Goal: Task Accomplishment & Management: Complete application form

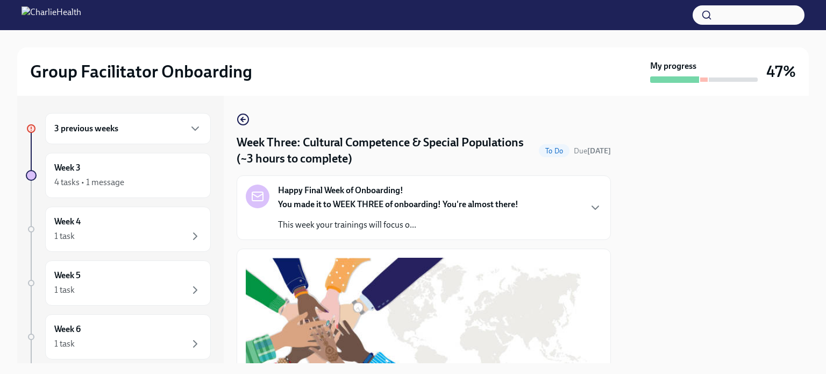
scroll to position [336, 0]
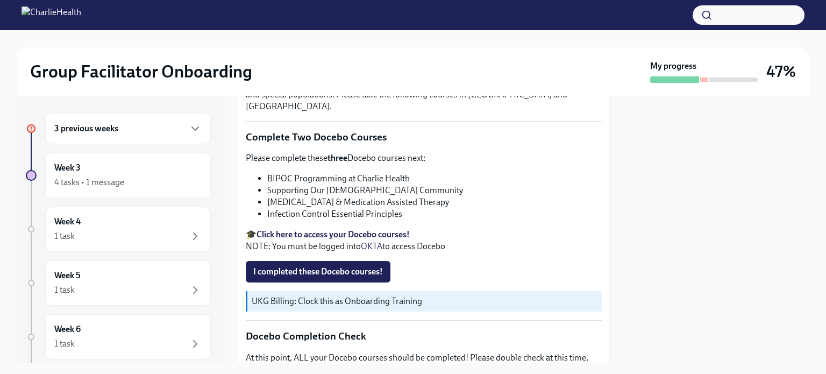
click at [101, 133] on h6 "3 previous weeks" at bounding box center [86, 129] width 64 height 12
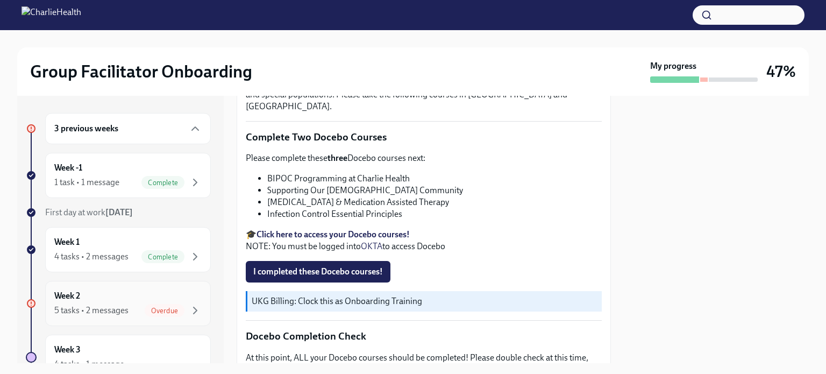
click at [107, 299] on div "Week 2 5 tasks • 2 messages Overdue" at bounding box center [127, 303] width 147 height 27
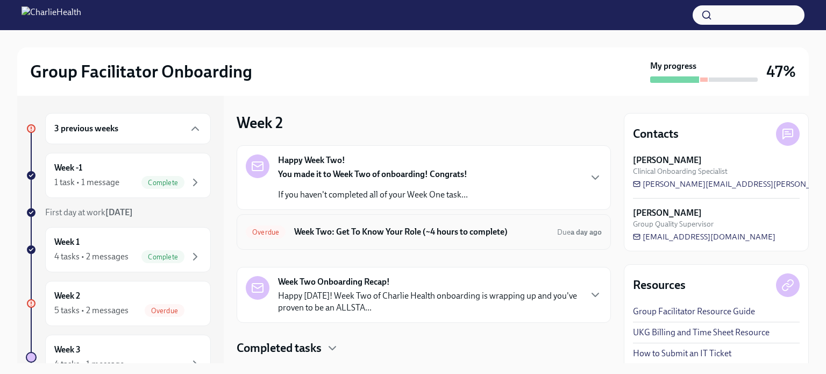
click at [505, 239] on div "Overdue Week Two: Get To Know Your Role (~4 hours to complete) Due a day ago" at bounding box center [424, 231] width 356 height 17
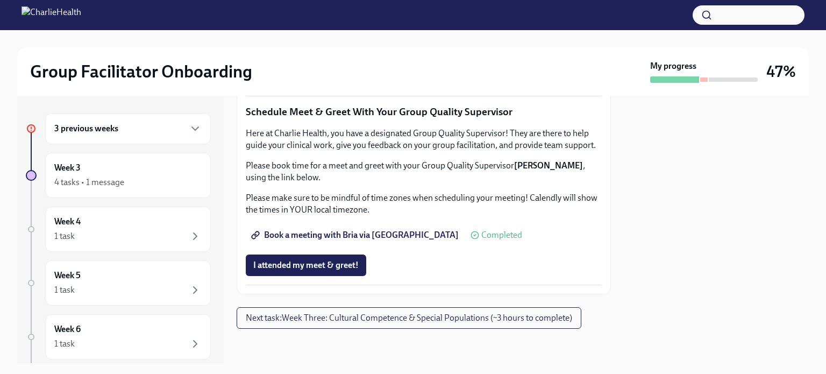
scroll to position [910, 0]
click at [363, 82] on span "I attended TWO group observation hours!" at bounding box center [330, 76] width 155 height 11
click at [132, 138] on div "3 previous weeks" at bounding box center [128, 128] width 166 height 31
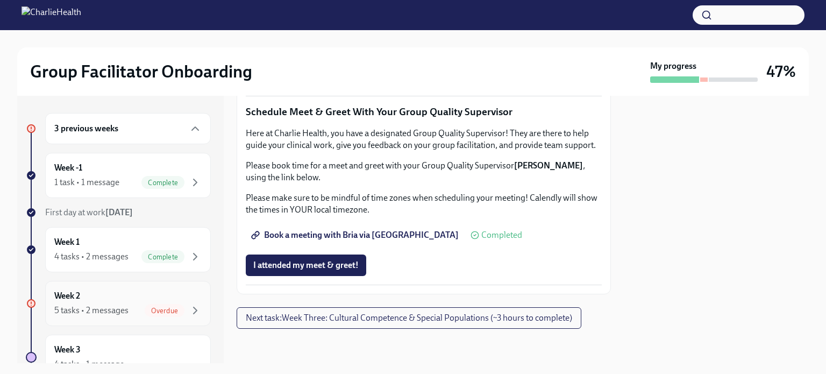
click at [117, 314] on div "5 tasks • 2 messages" at bounding box center [91, 310] width 74 height 12
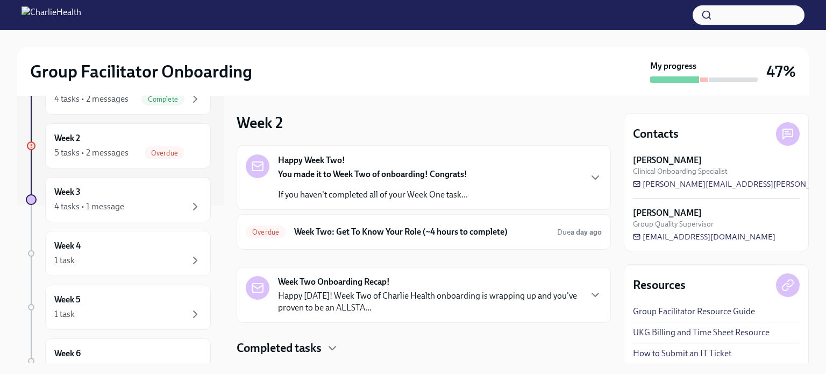
scroll to position [175, 0]
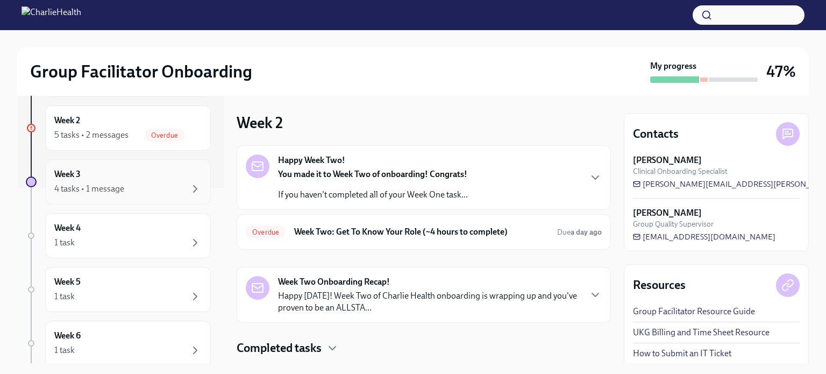
click at [118, 175] on div "Week 3 4 tasks • 1 message" at bounding box center [127, 181] width 147 height 27
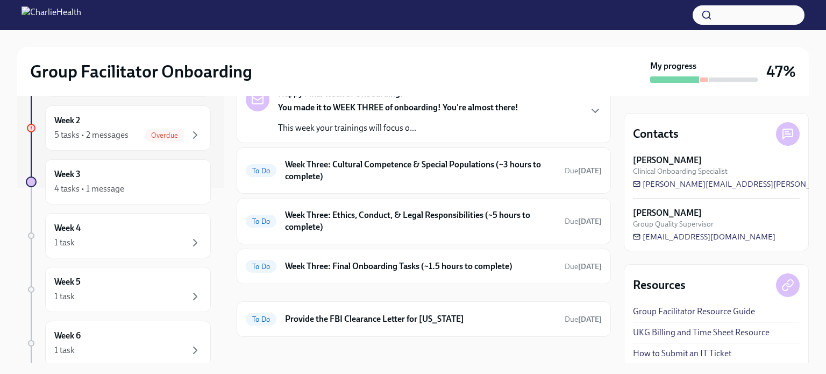
scroll to position [162, 0]
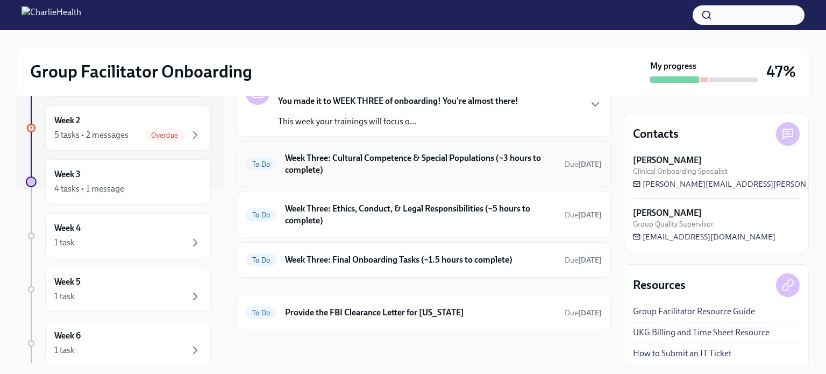
click at [393, 163] on h6 "Week Three: Cultural Competence & Special Populations (~3 hours to complete)" at bounding box center [420, 164] width 271 height 24
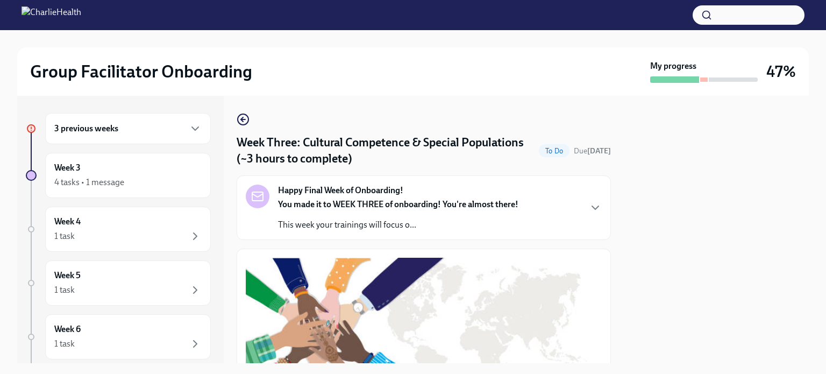
drag, startPoint x: 603, startPoint y: 150, endPoint x: 622, endPoint y: 240, distance: 92.9
click at [622, 240] on div "3 previous weeks Week 3 4 tasks • 1 message Week 4 1 task Week 5 1 task Week 6 …" at bounding box center [413, 229] width 792 height 267
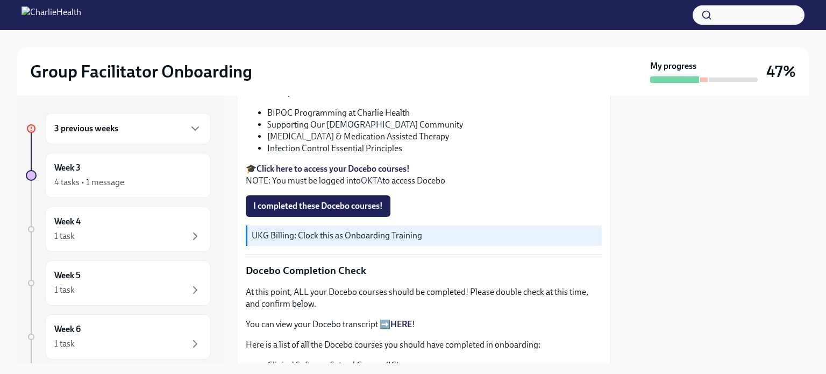
scroll to position [347, 0]
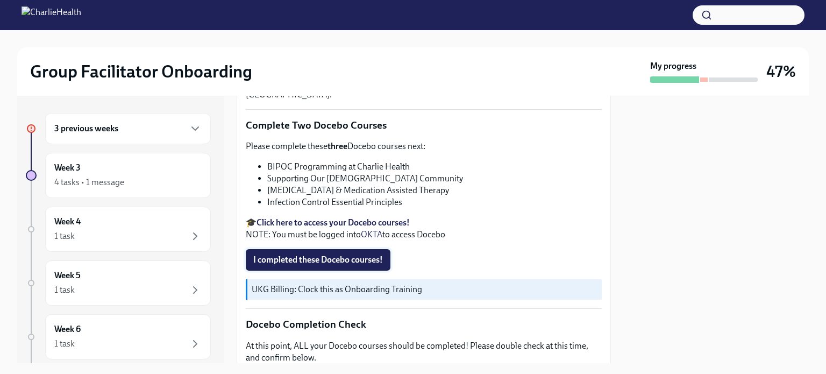
click at [327, 254] on span "I completed these Docebo courses!" at bounding box center [318, 259] width 130 height 11
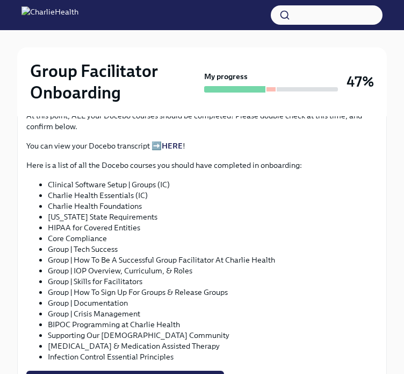
scroll to position [699, 0]
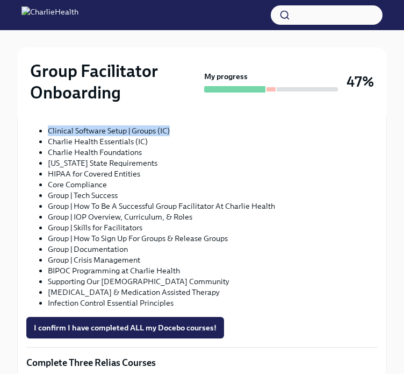
drag, startPoint x: 45, startPoint y: 120, endPoint x: 170, endPoint y: 124, distance: 124.8
click at [170, 125] on ul "Clinical Software Setup | Groups (IC) Charlie Health Essentials (IC) Charlie He…" at bounding box center [202, 216] width 352 height 183
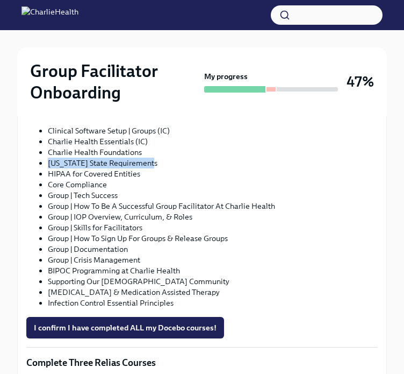
drag, startPoint x: 48, startPoint y: 151, endPoint x: 149, endPoint y: 156, distance: 101.2
click at [149, 158] on li "[US_STATE] State Requirements" at bounding box center [213, 163] width 330 height 11
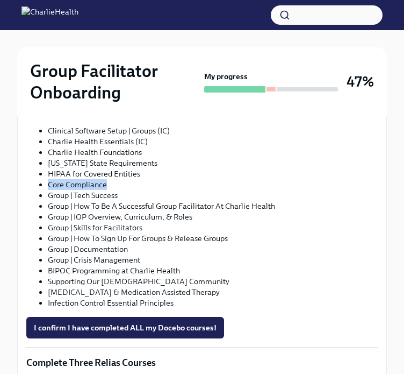
drag, startPoint x: 111, startPoint y: 175, endPoint x: 48, endPoint y: 176, distance: 63.5
click at [48, 179] on li "Core Compliance" at bounding box center [213, 184] width 330 height 11
drag, startPoint x: 120, startPoint y: 188, endPoint x: 49, endPoint y: 186, distance: 71.6
click at [49, 190] on li "Group | Tech Success" at bounding box center [213, 195] width 330 height 11
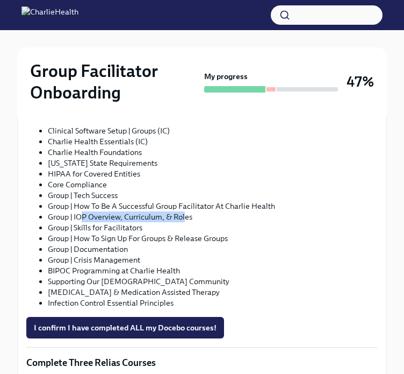
drag, startPoint x: 187, startPoint y: 207, endPoint x: 80, endPoint y: 210, distance: 107.6
click at [80, 211] on li "Group | IOP Overview, Curriculum, & Roles" at bounding box center [213, 216] width 330 height 11
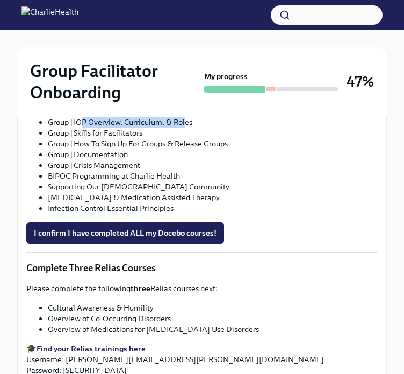
scroll to position [807, 0]
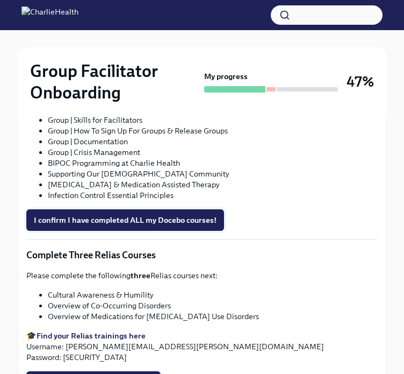
click at [155, 215] on span "I confirm I have completed ALL my Docebo courses!" at bounding box center [125, 220] width 183 height 11
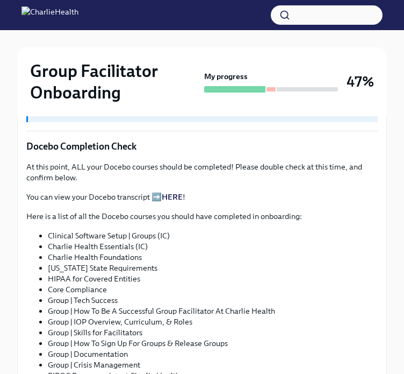
scroll to position [557, 0]
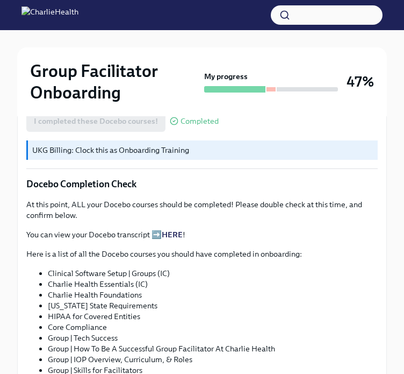
click at [168, 230] on link "HERE" at bounding box center [172, 235] width 21 height 10
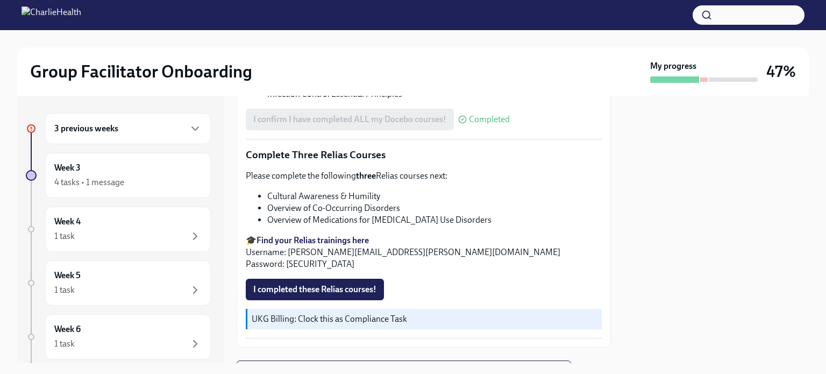
scroll to position [846, 0]
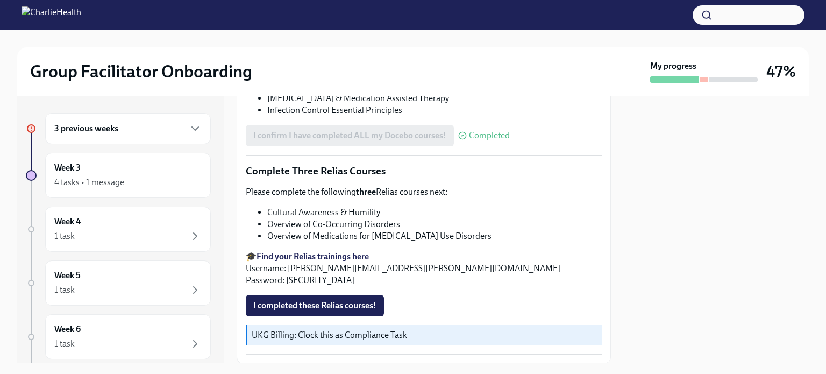
click at [338, 251] on strong "Find your Relias trainings here" at bounding box center [313, 256] width 112 height 10
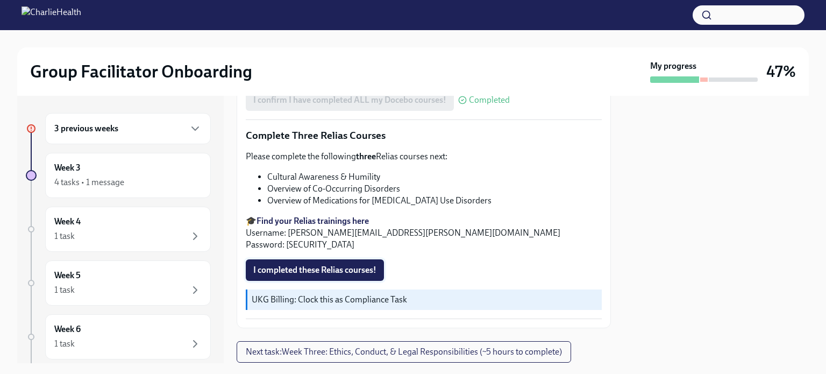
scroll to position [899, 0]
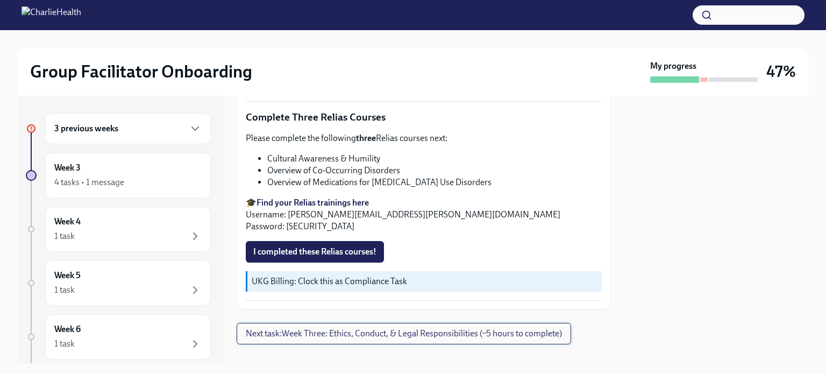
click at [385, 328] on span "Next task : Week Three: Ethics, Conduct, & Legal Responsibilities (~5 hours to …" at bounding box center [404, 333] width 316 height 11
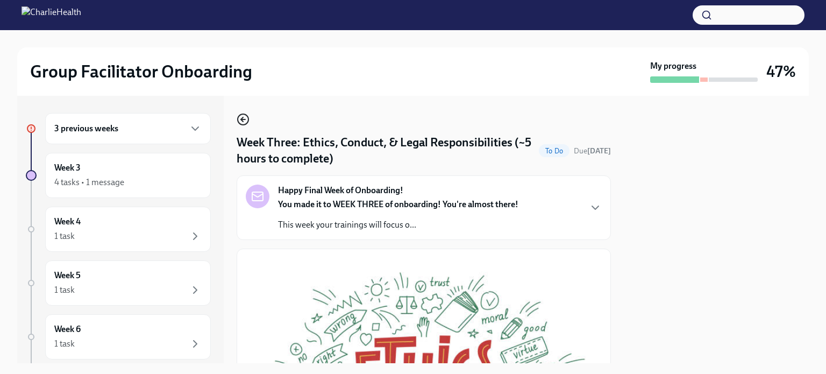
click at [241, 115] on circle "button" at bounding box center [243, 119] width 11 height 11
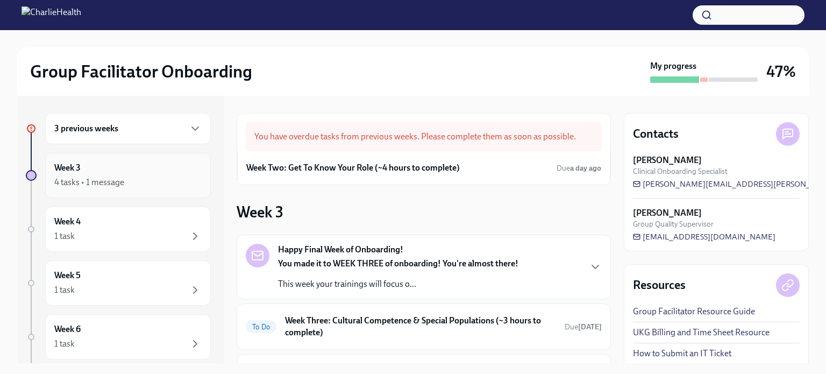
click at [115, 176] on div "4 tasks • 1 message" at bounding box center [89, 182] width 70 height 12
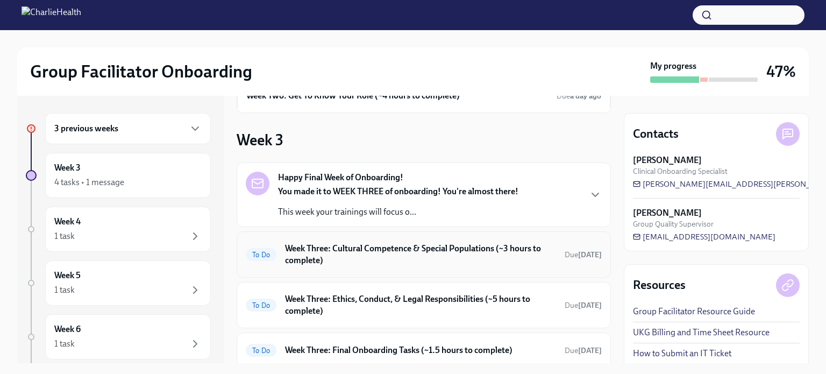
scroll to position [161, 0]
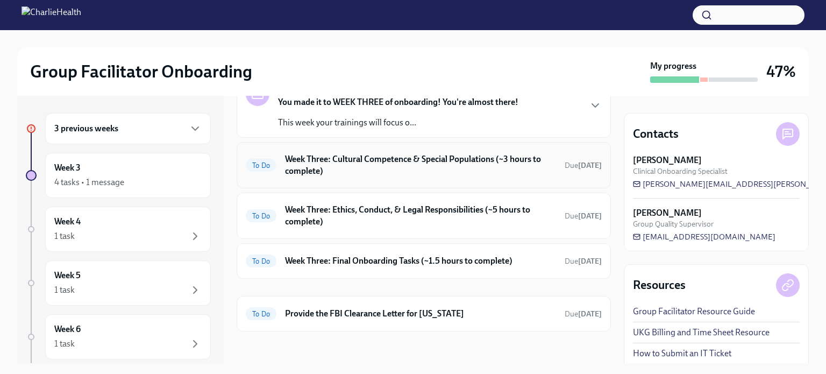
click at [412, 162] on h6 "Week Three: Cultural Competence & Special Populations (~3 hours to complete)" at bounding box center [420, 165] width 271 height 24
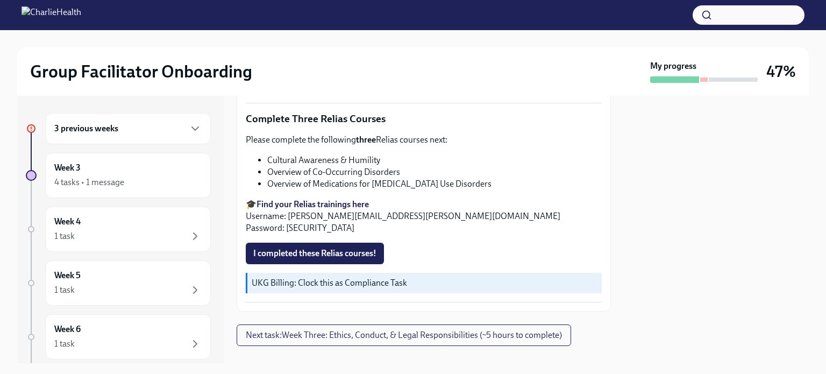
scroll to position [899, 0]
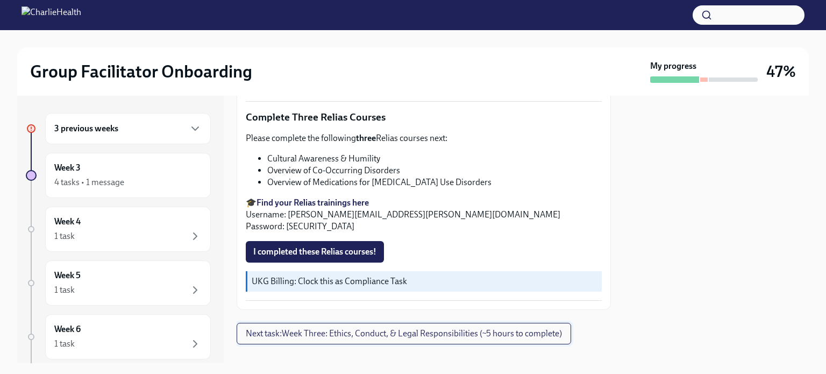
click at [418, 324] on button "Next task : Week Three: Ethics, Conduct, & Legal Responsibilities (~5 hours to …" at bounding box center [404, 334] width 335 height 22
